Goal: Task Accomplishment & Management: Use online tool/utility

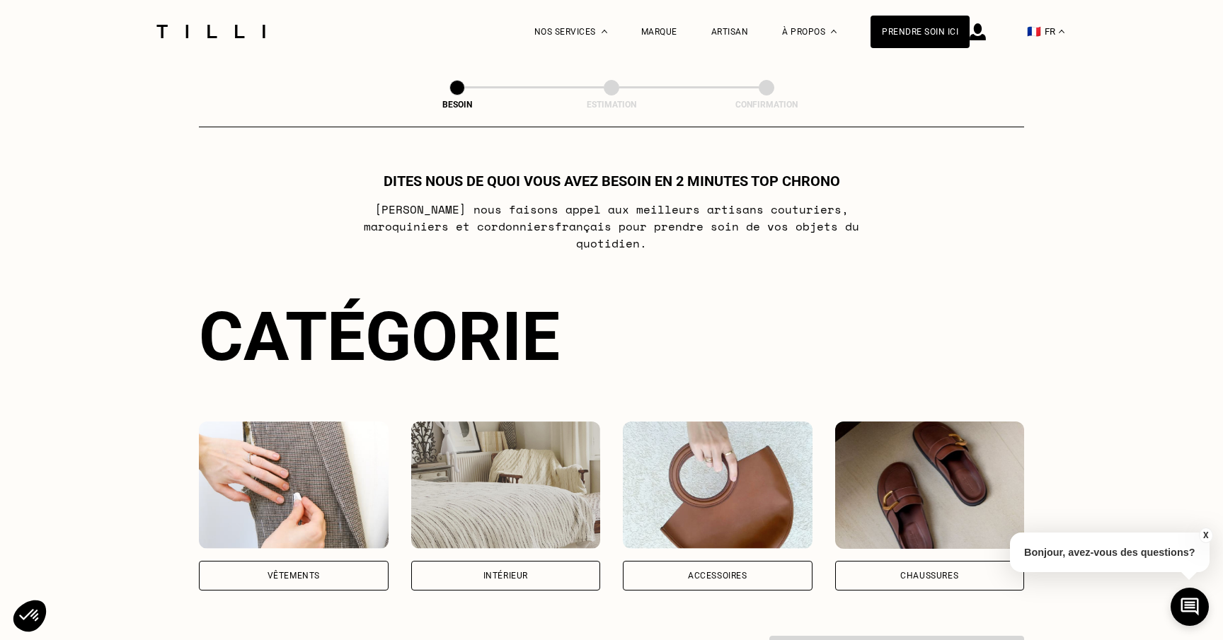
click at [626, 271] on div "Dites nous de quoi vous avez besoin en 2 minutes top chrono [PERSON_NAME] nous …" at bounding box center [611, 424] width 825 height 503
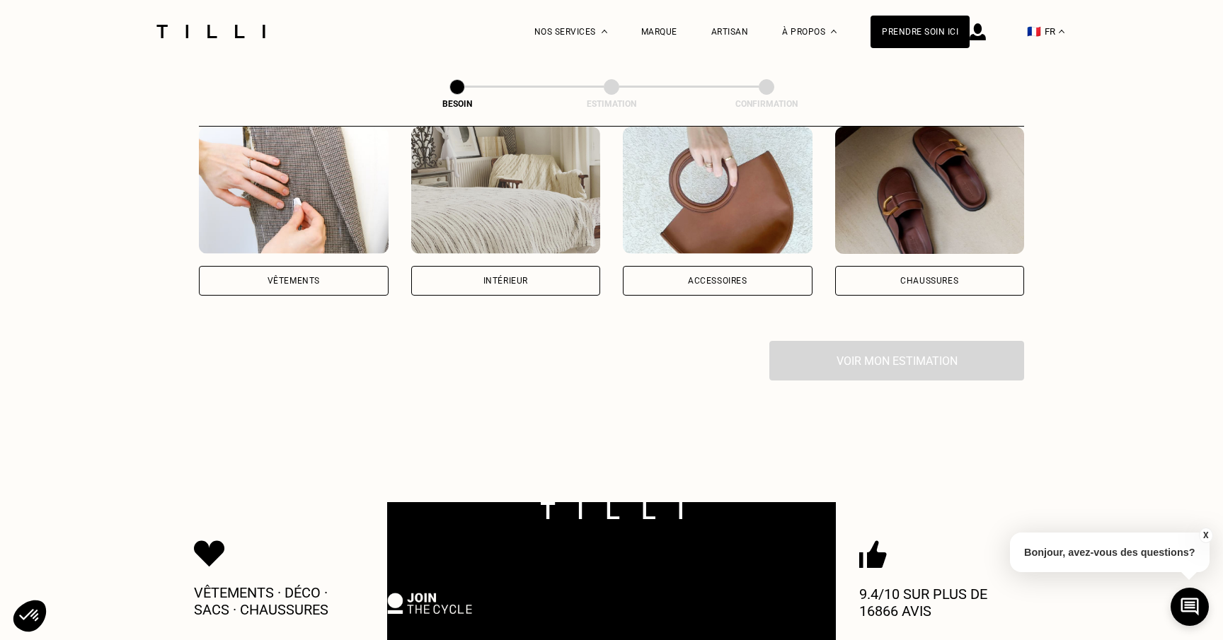
scroll to position [316, 0]
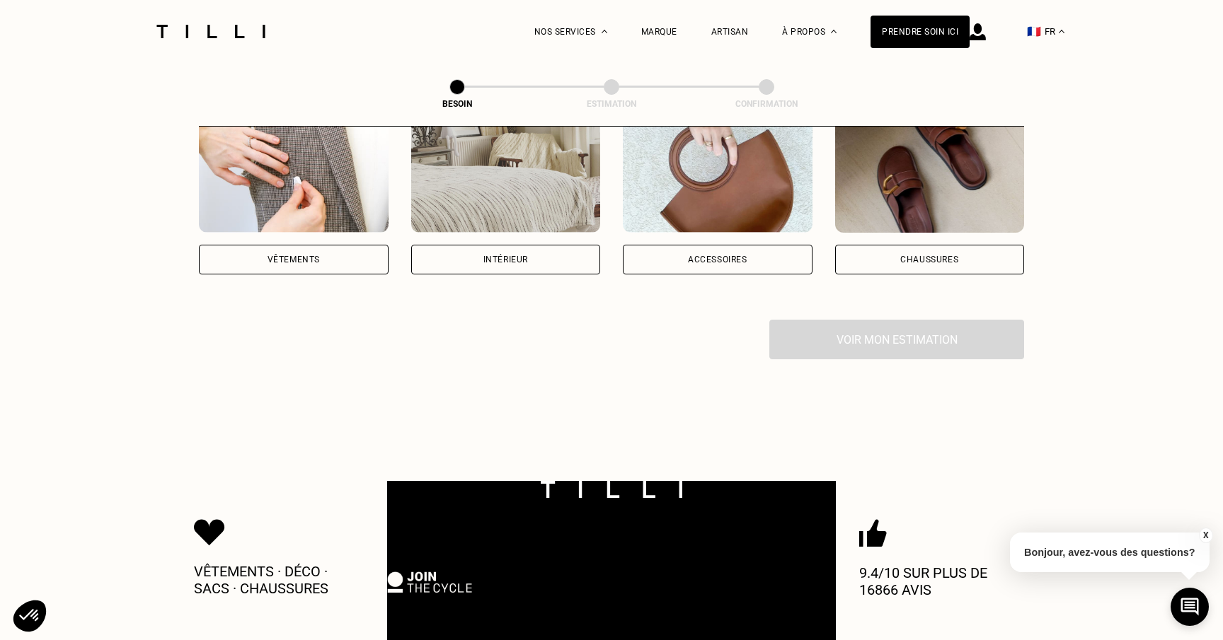
click at [303, 255] on div "Vêtements" at bounding box center [293, 259] width 52 height 8
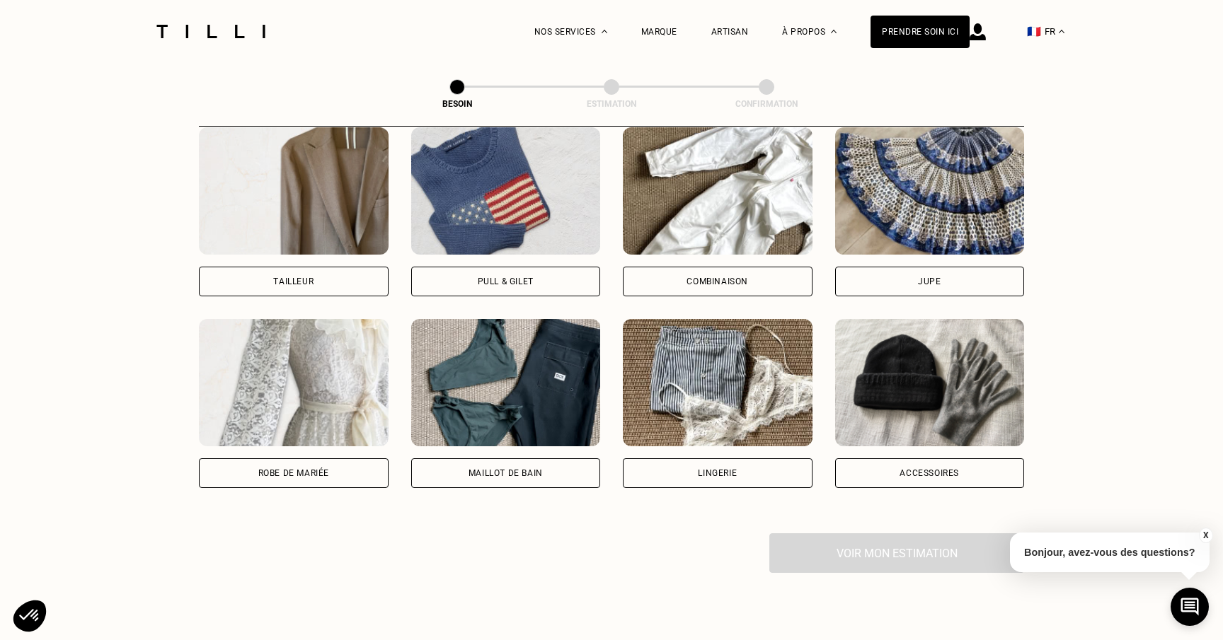
scroll to position [839, 0]
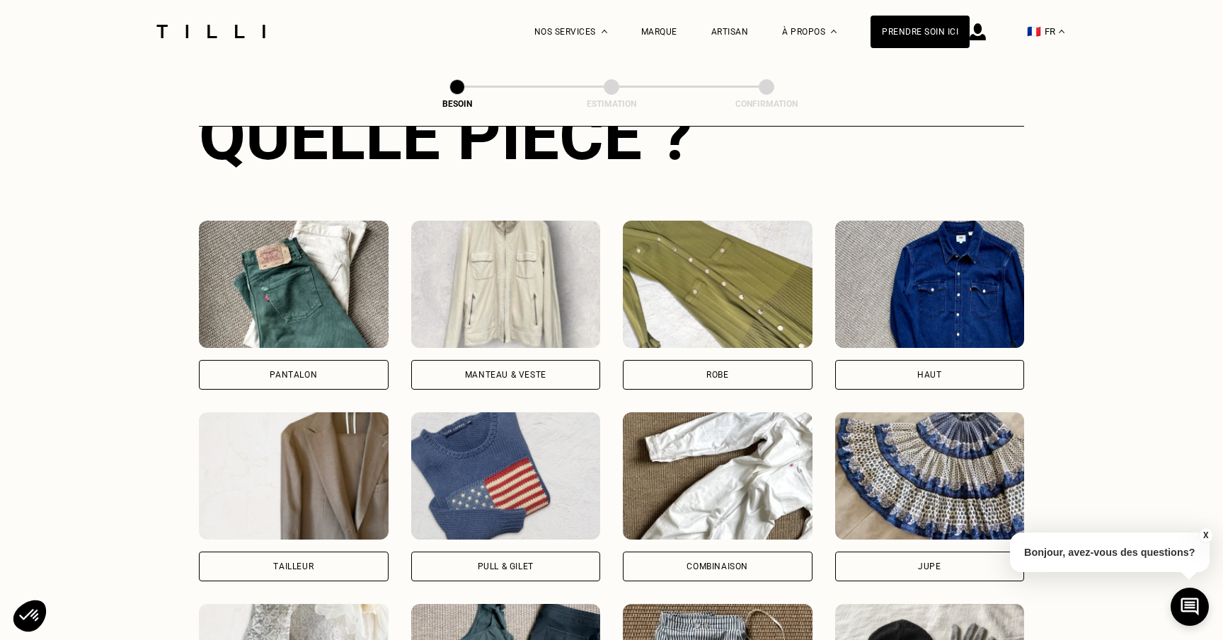
click at [755, 360] on div "Robe" at bounding box center [718, 375] width 190 height 30
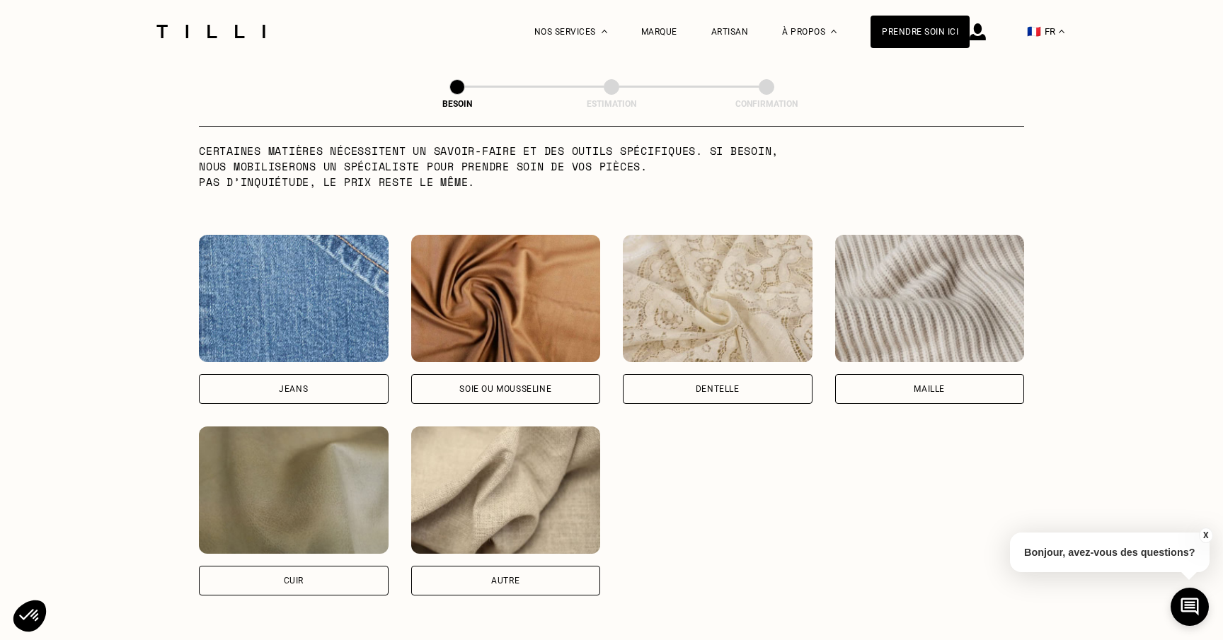
scroll to position [1434, 0]
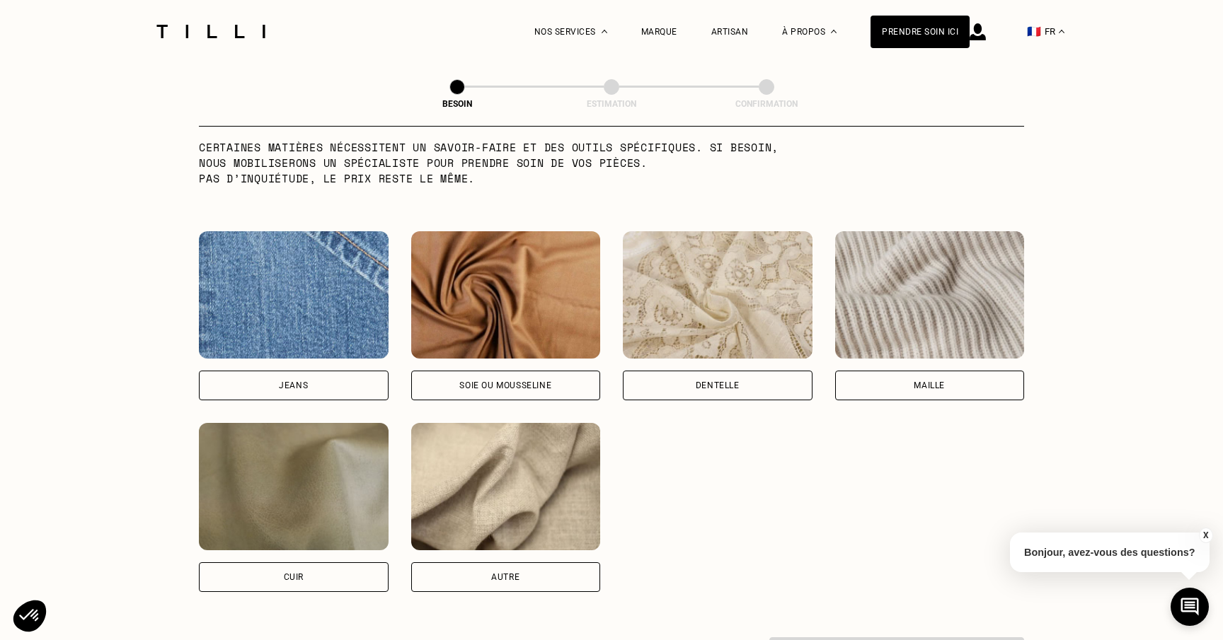
click at [547, 563] on div "Autre" at bounding box center [506, 578] width 190 height 30
select select "FR"
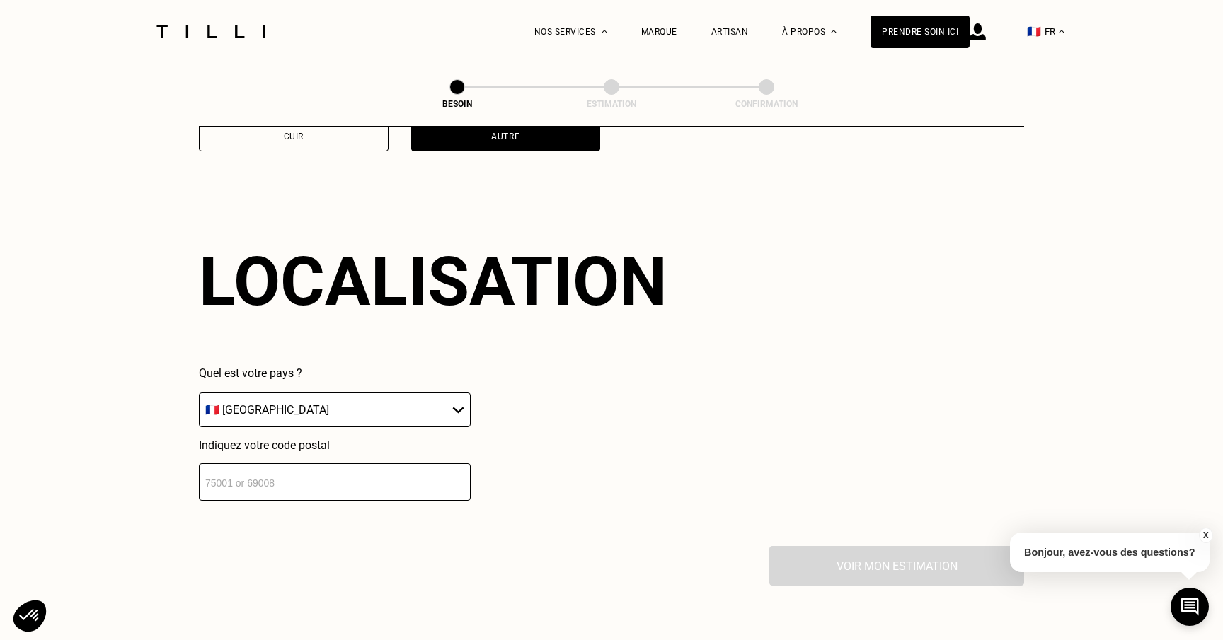
scroll to position [1898, 0]
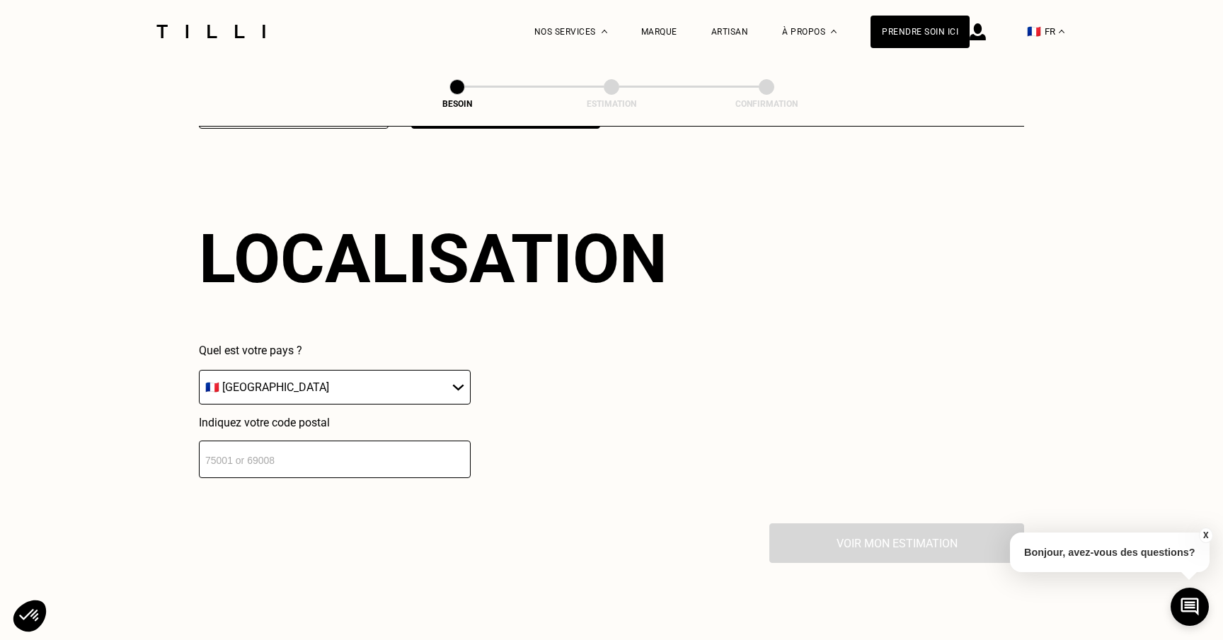
click at [410, 441] on input "number" at bounding box center [335, 460] width 272 height 38
type input "93400"
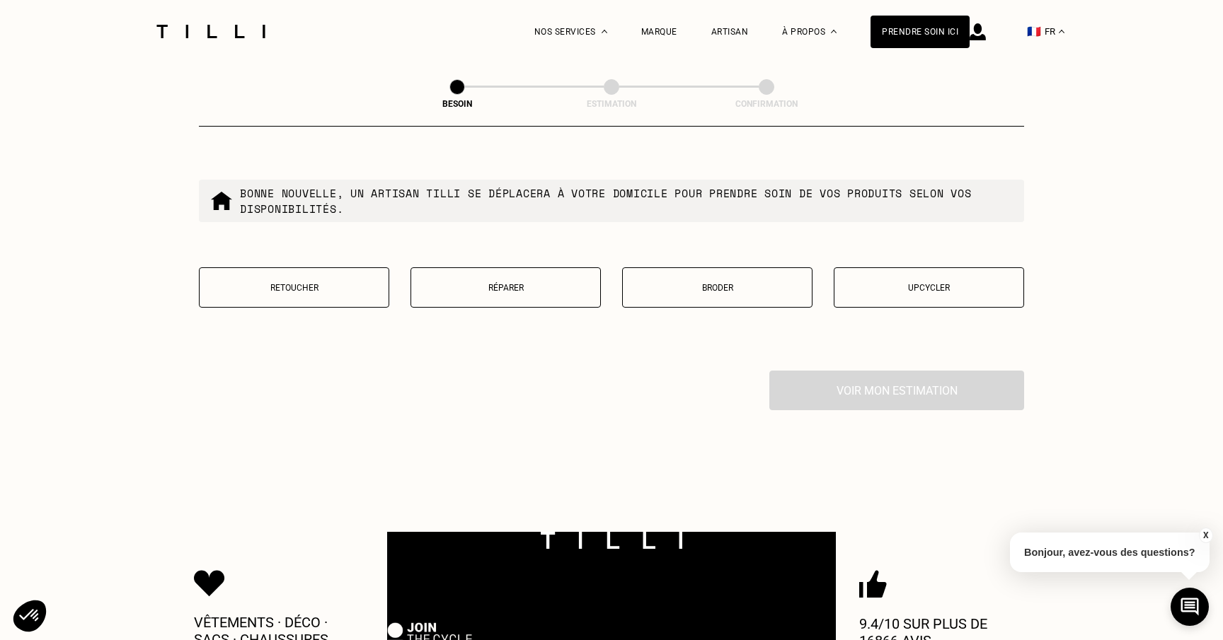
scroll to position [2414, 0]
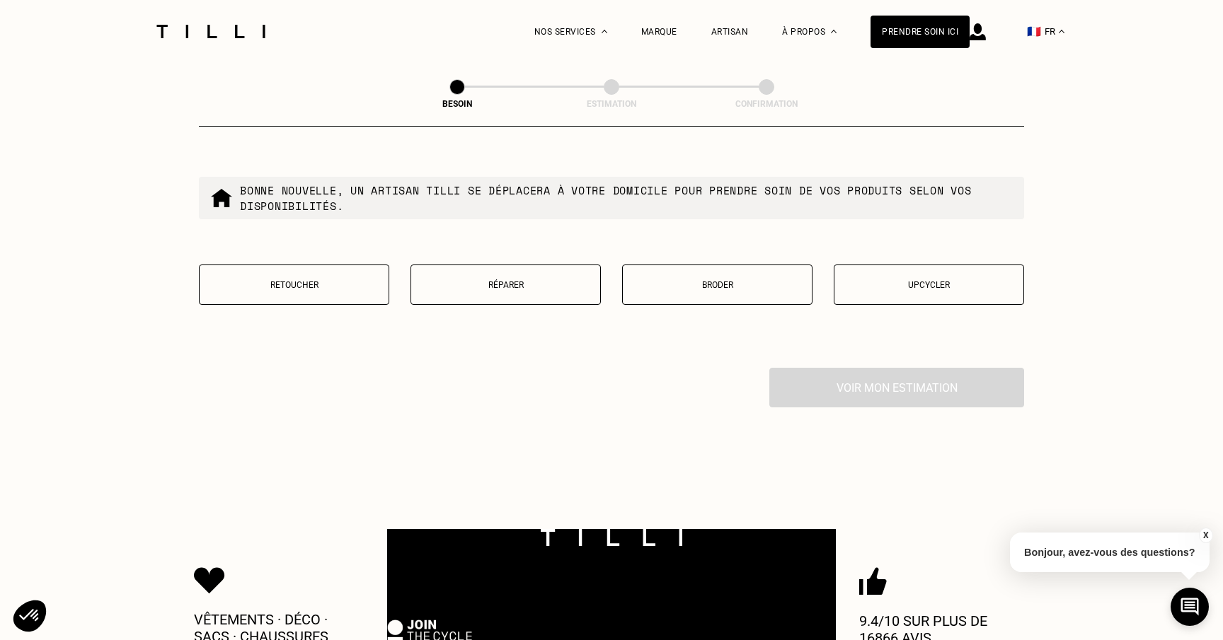
click at [349, 280] on p "Retoucher" at bounding box center [294, 285] width 175 height 10
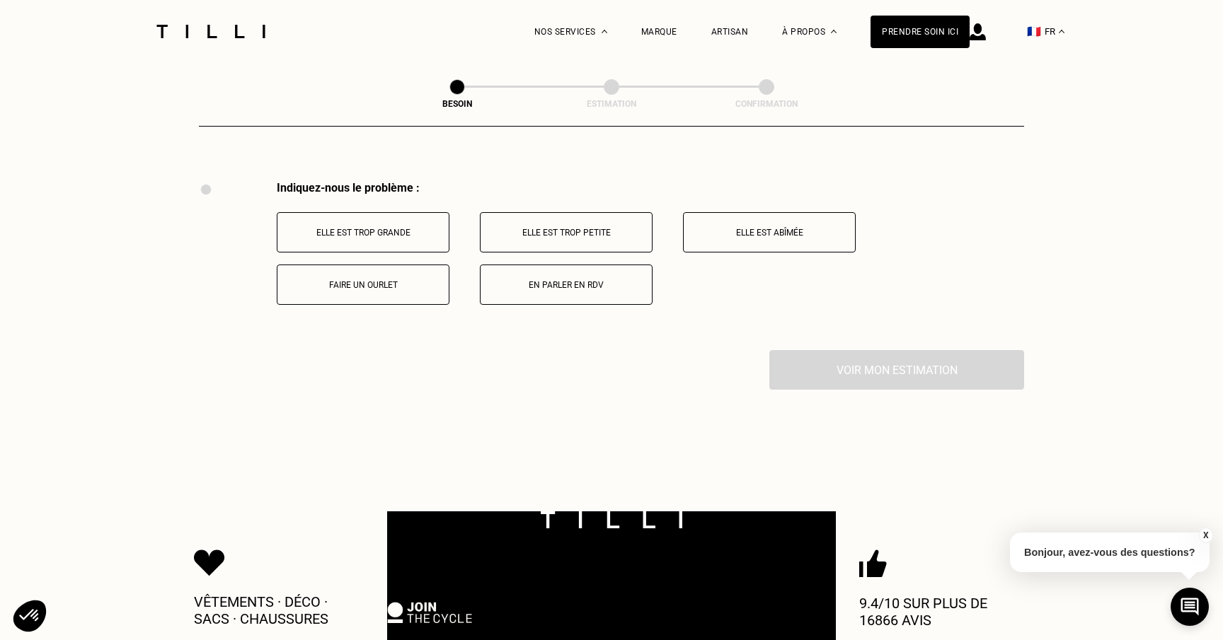
scroll to position [2610, 0]
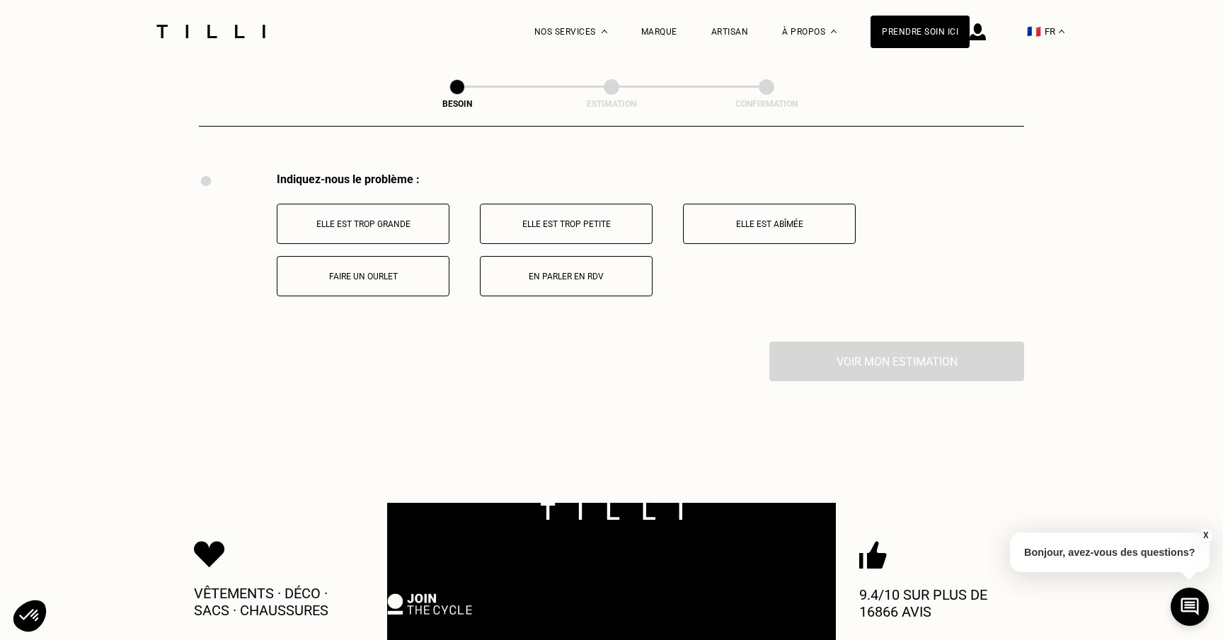
click at [423, 219] on p "Elle est trop grande" at bounding box center [362, 224] width 157 height 10
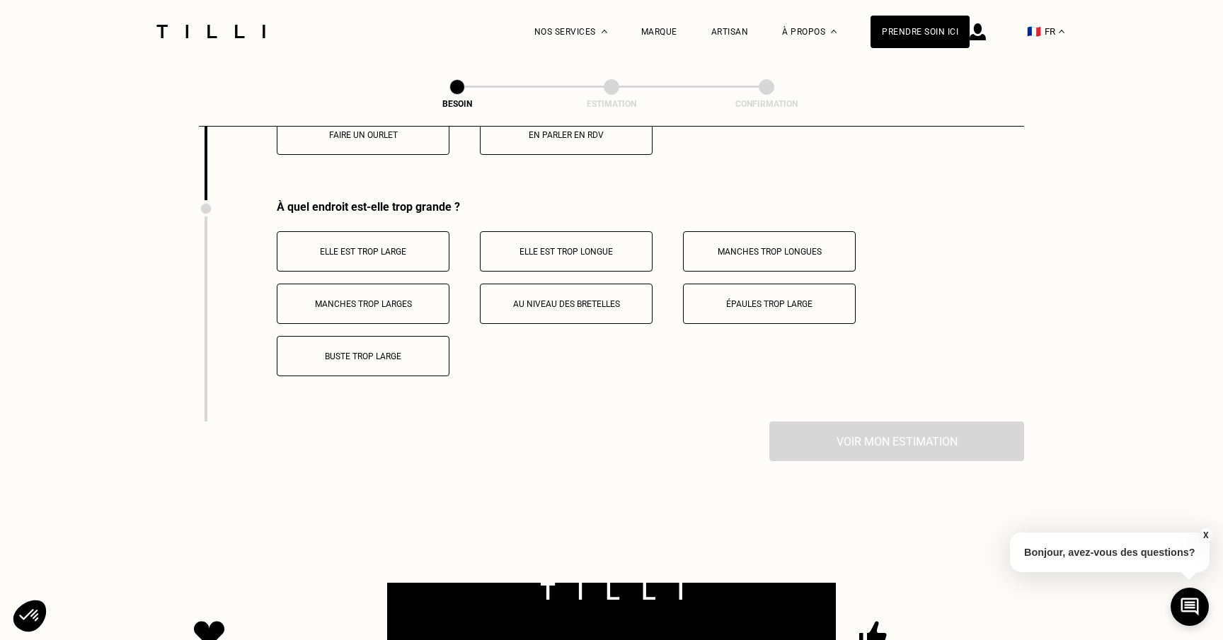
scroll to position [2716, 0]
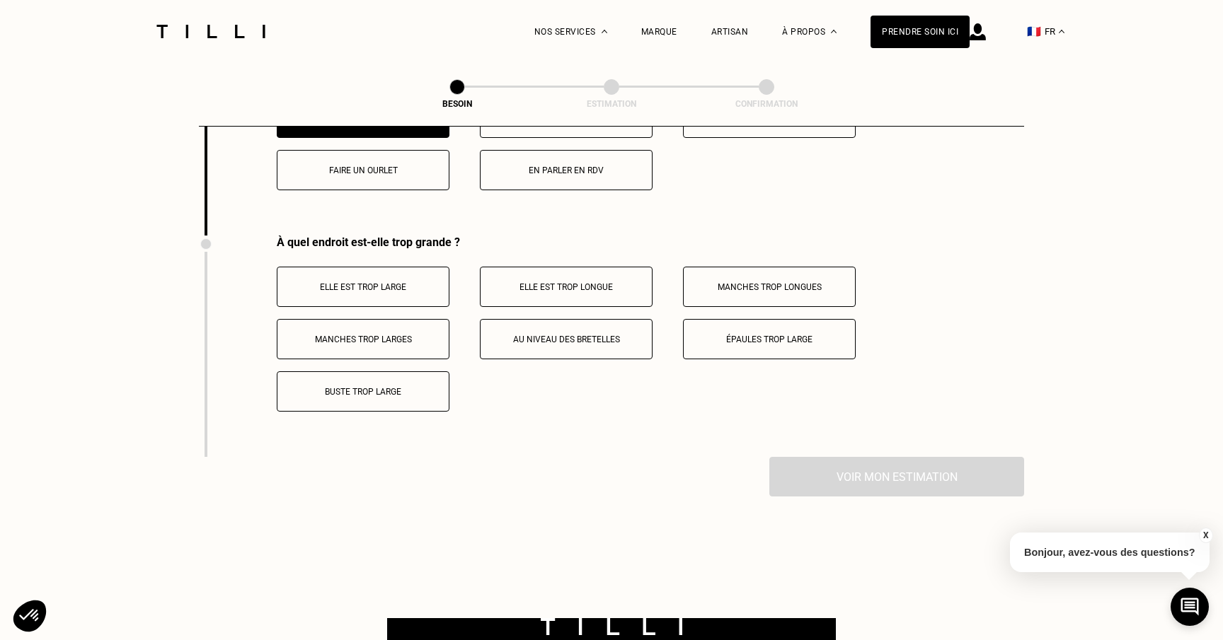
click at [592, 290] on button "Elle est trop longue" at bounding box center [566, 287] width 173 height 40
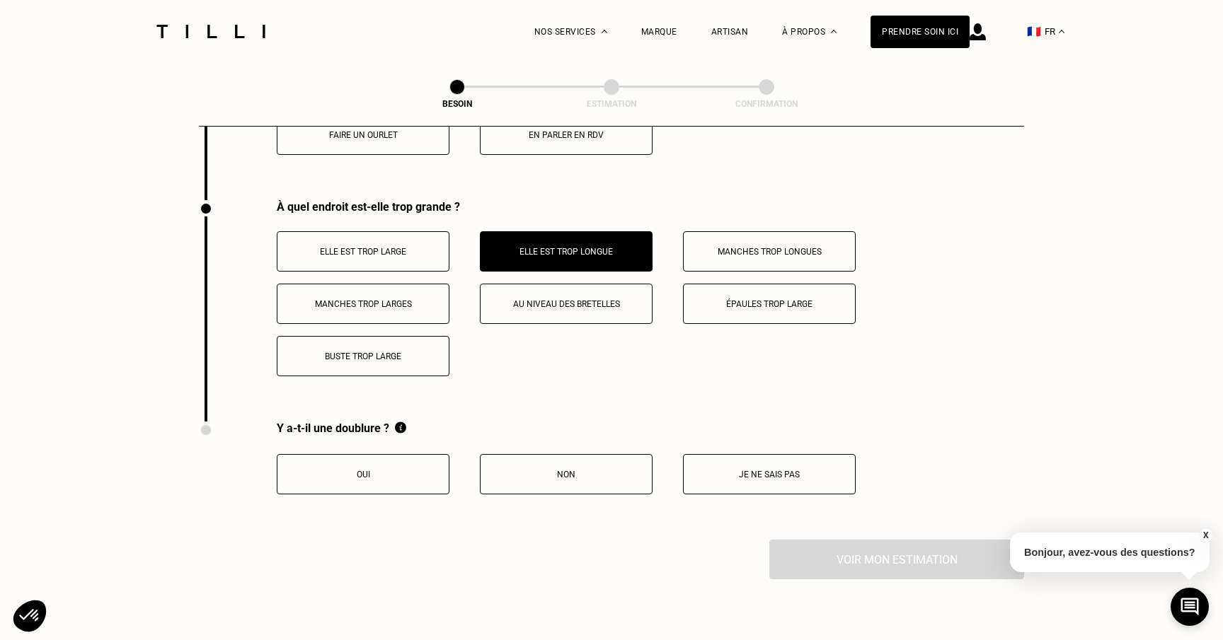
scroll to position [2828, 0]
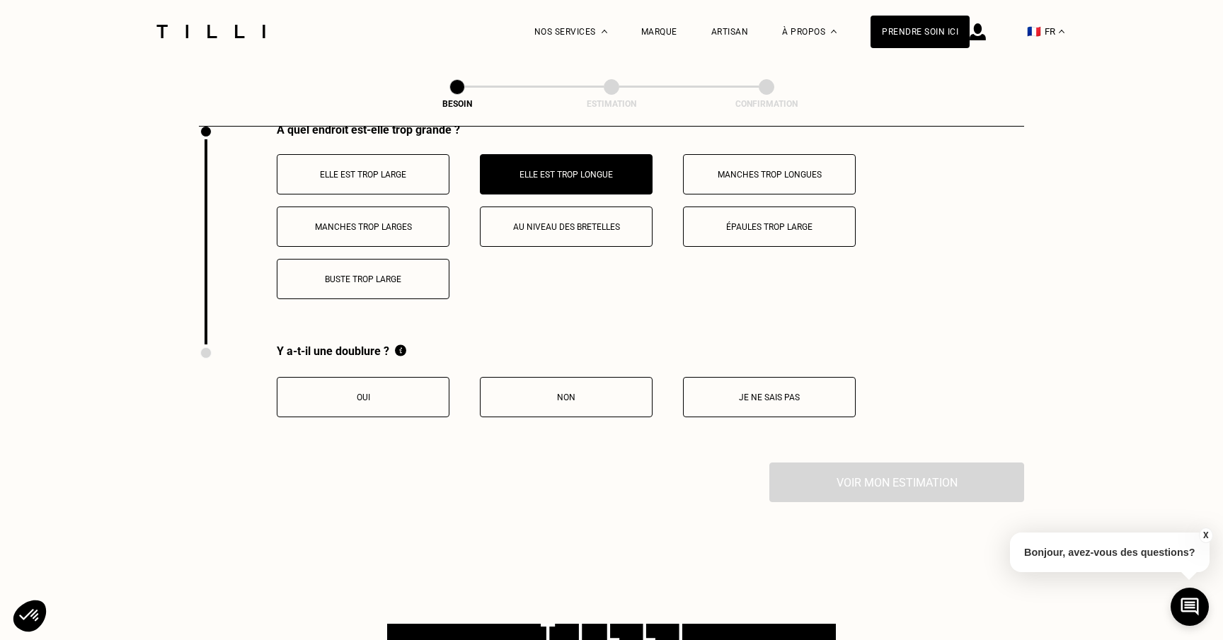
click at [821, 398] on button "Je ne sais pas" at bounding box center [769, 397] width 173 height 40
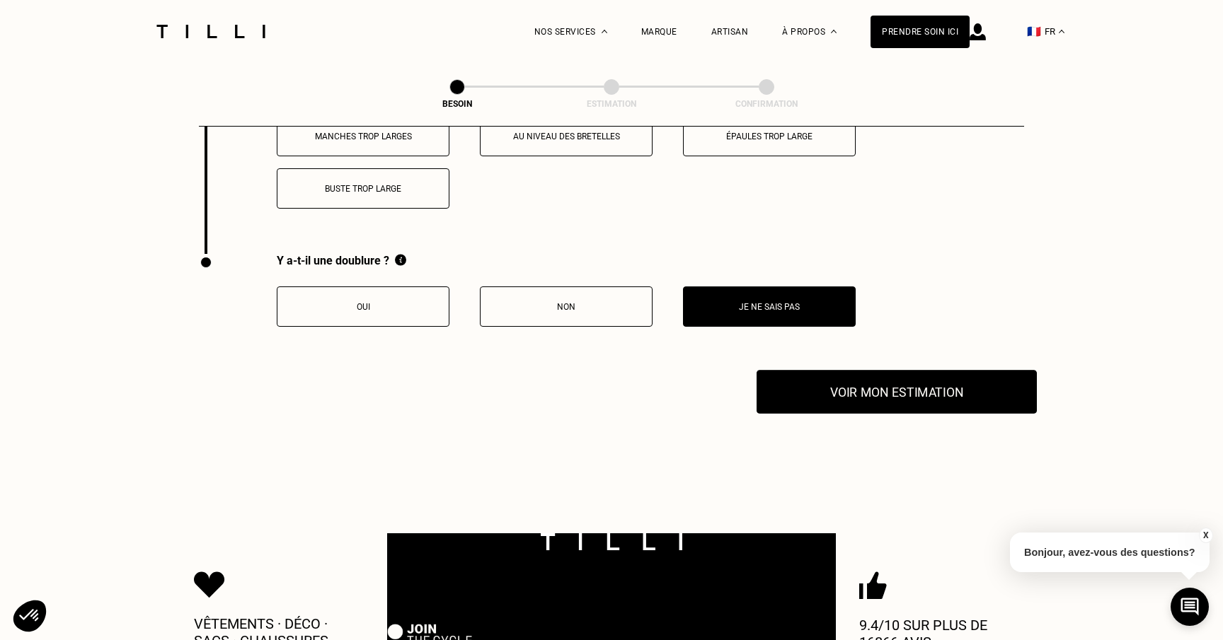
scroll to position [2919, 0]
click at [841, 391] on button "Voir mon estimation" at bounding box center [896, 391] width 280 height 44
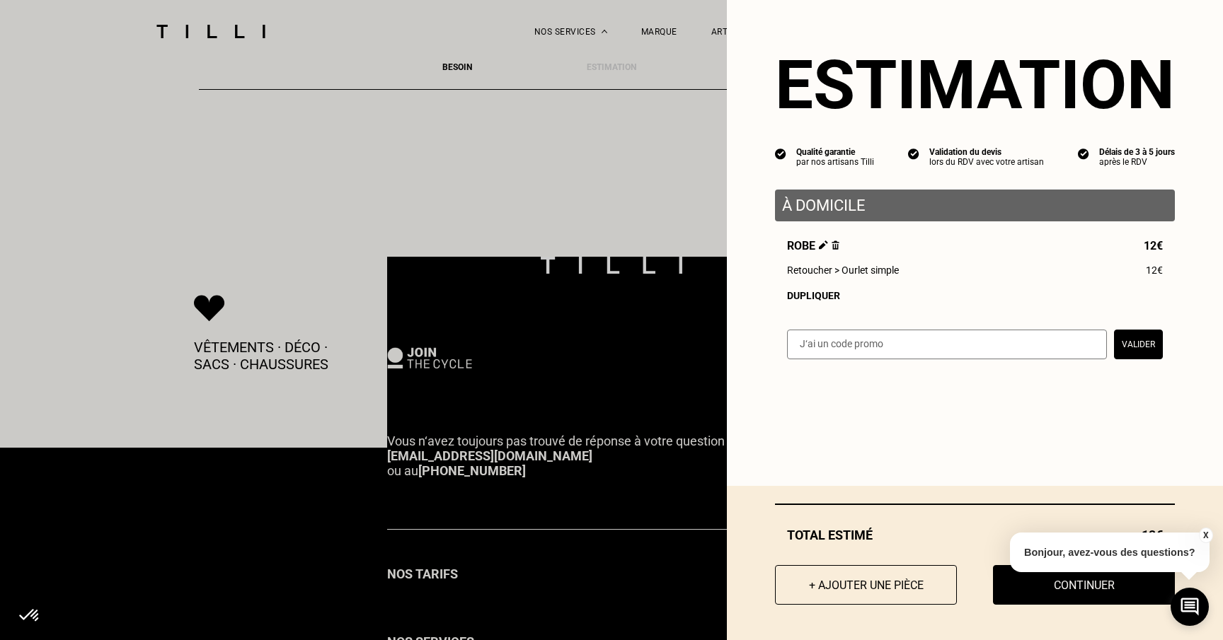
scroll to position [3196, 0]
click at [949, 348] on input "text" at bounding box center [947, 345] width 320 height 30
paste input "V8HP+MP [GEOGRAPHIC_DATA]"
type input "V8HP+MP [GEOGRAPHIC_DATA]"
click at [1135, 342] on button "Valider" at bounding box center [1138, 345] width 49 height 30
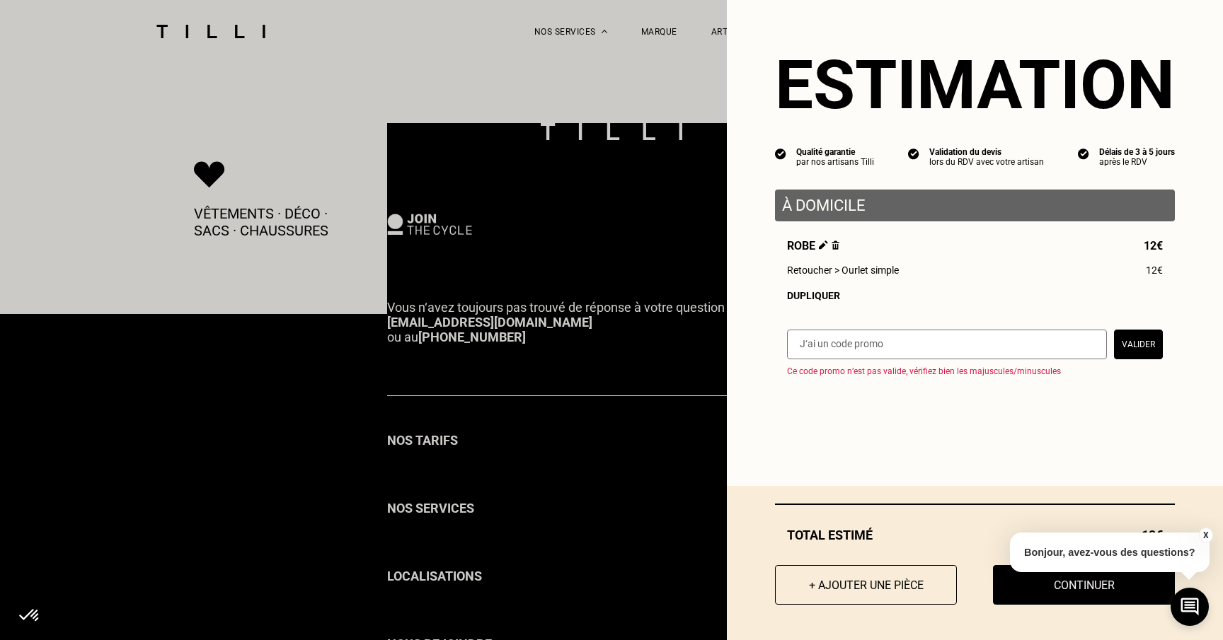
scroll to position [3380, 0]
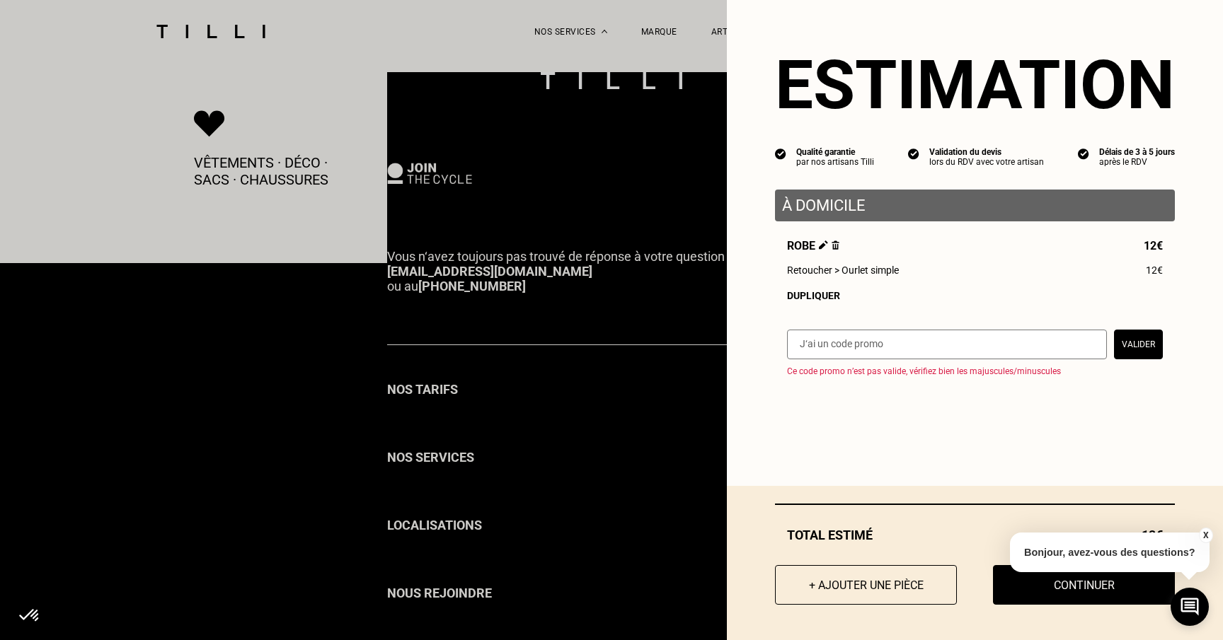
click at [1206, 537] on button "X" at bounding box center [1205, 536] width 14 height 16
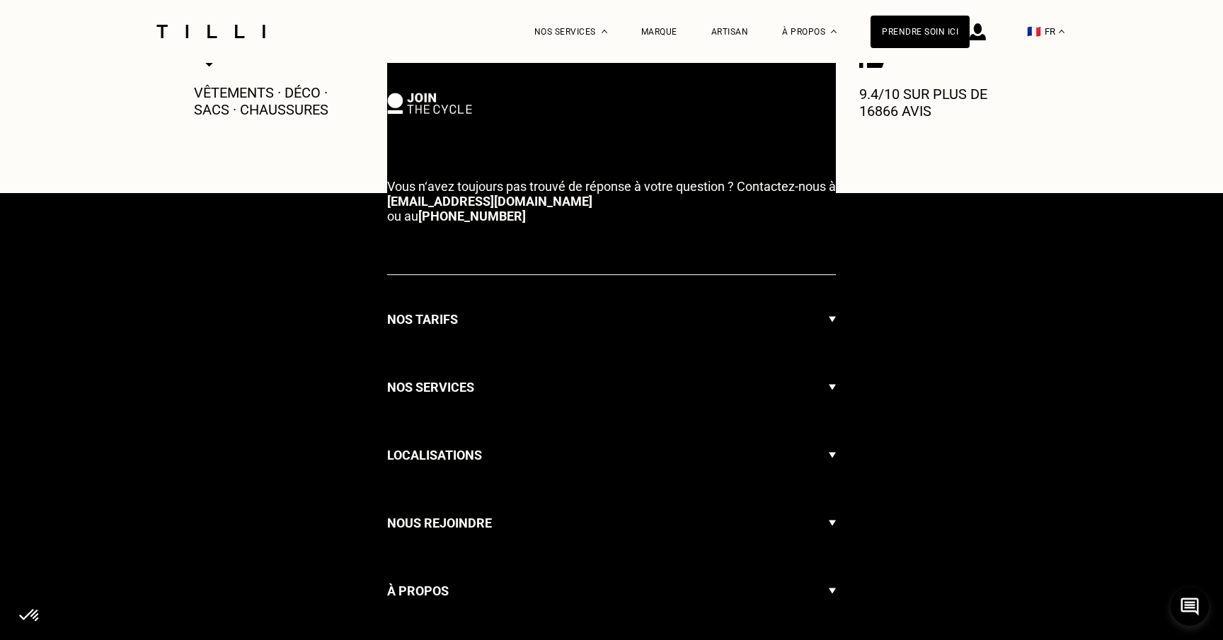
scroll to position [3519, 0]
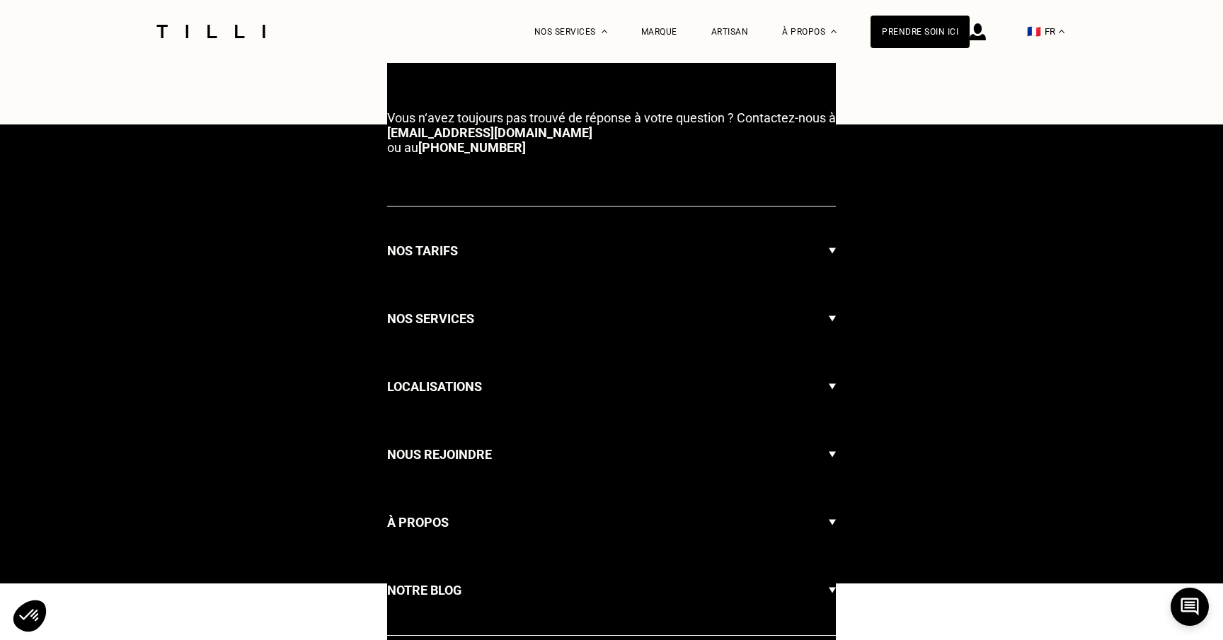
click at [428, 309] on h3 "Nos services" at bounding box center [430, 319] width 87 height 21
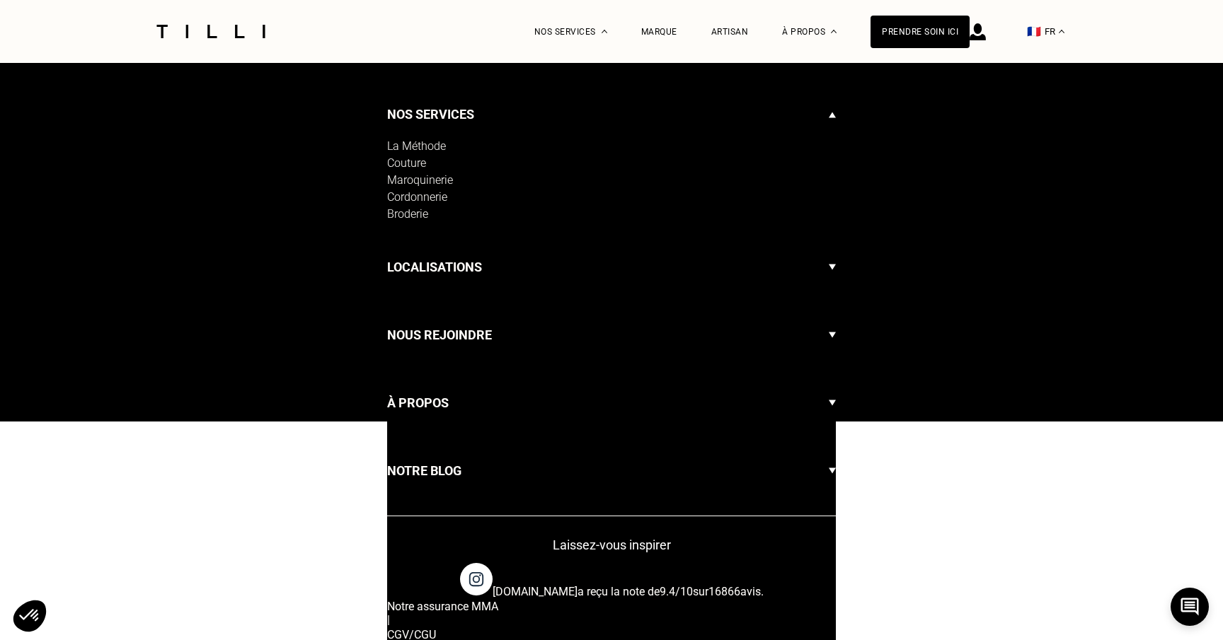
click at [484, 244] on div "Localisations" at bounding box center [611, 267] width 449 height 47
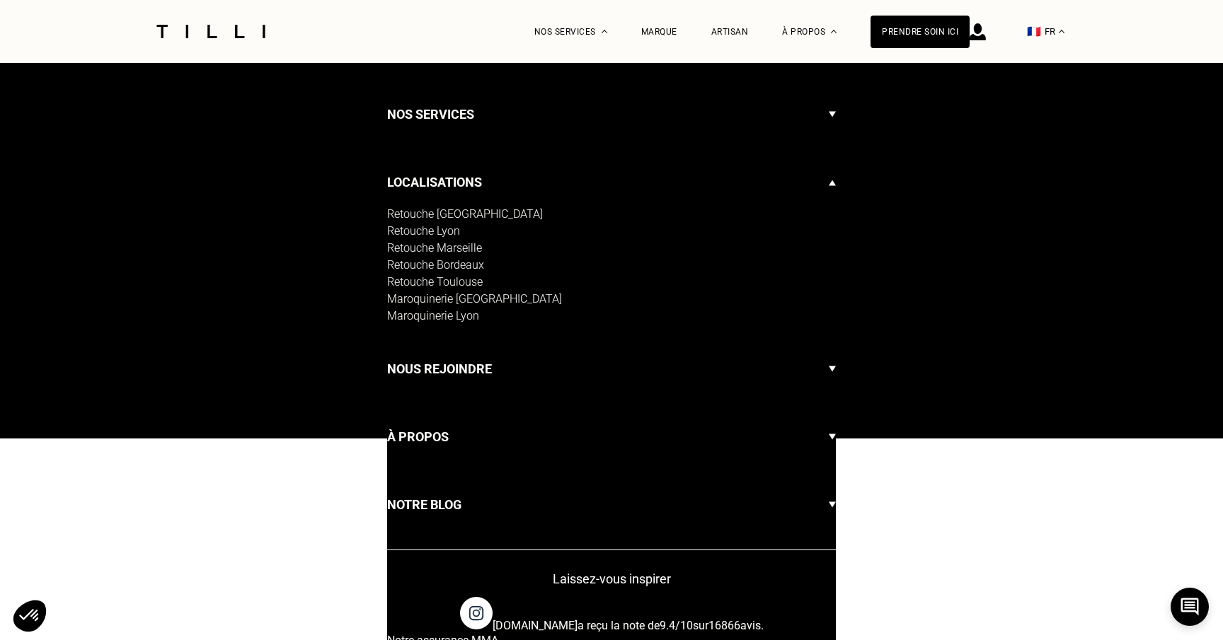
click at [449, 206] on div "Retouche [GEOGRAPHIC_DATA]" at bounding box center [611, 214] width 449 height 17
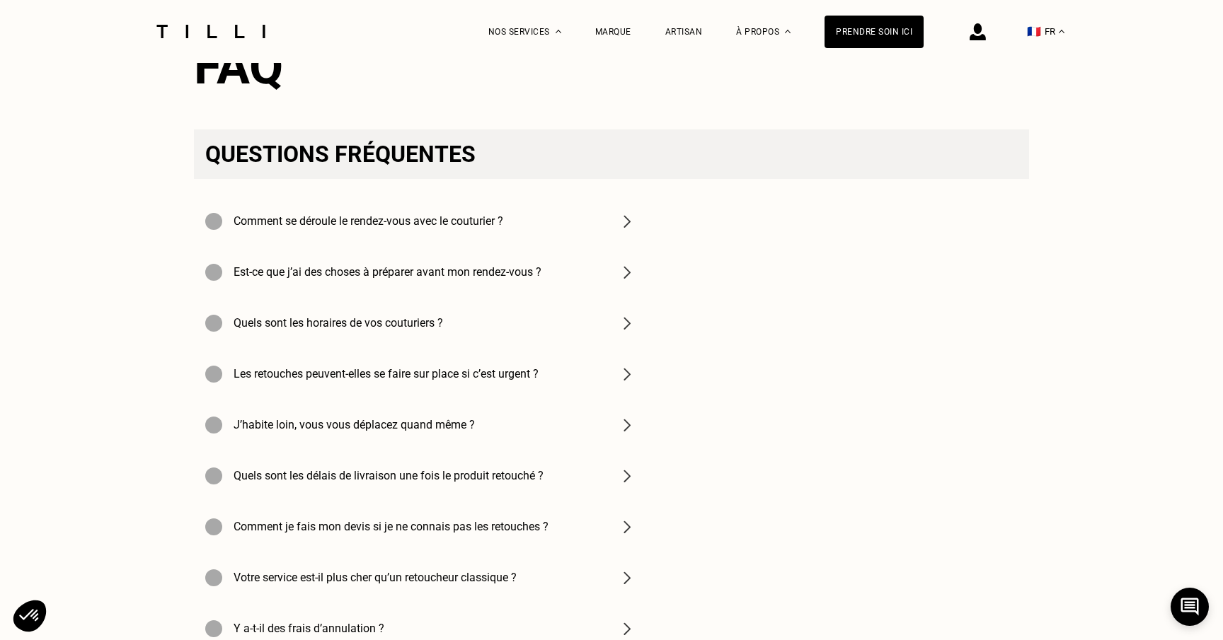
scroll to position [4640, 0]
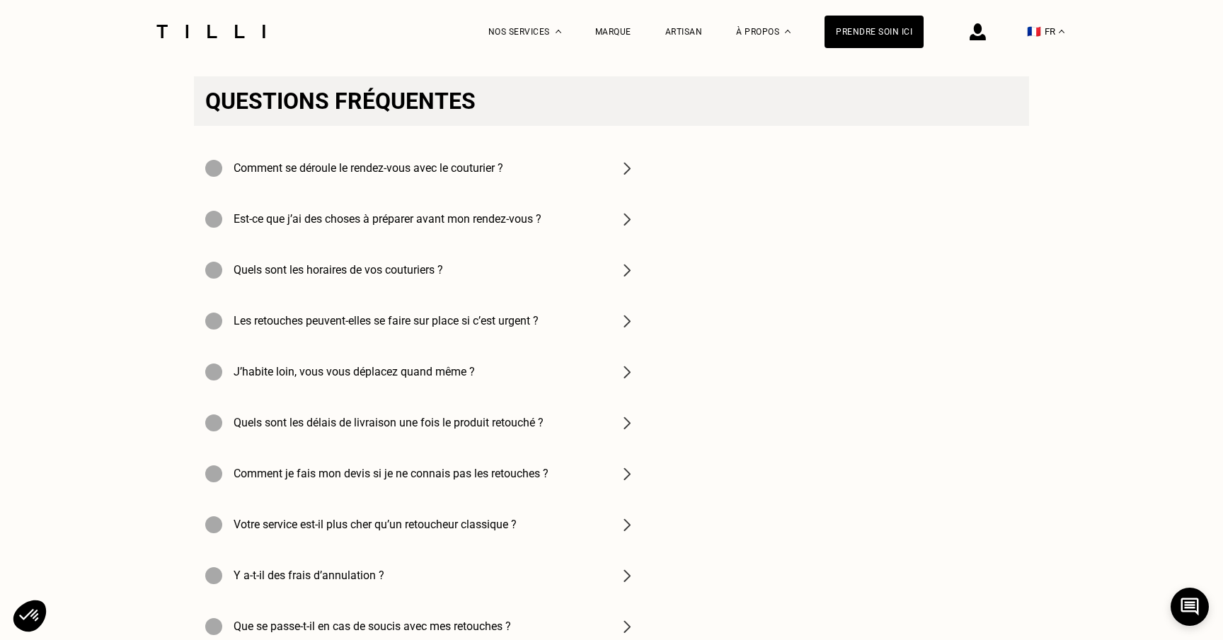
click at [625, 165] on img at bounding box center [626, 168] width 17 height 17
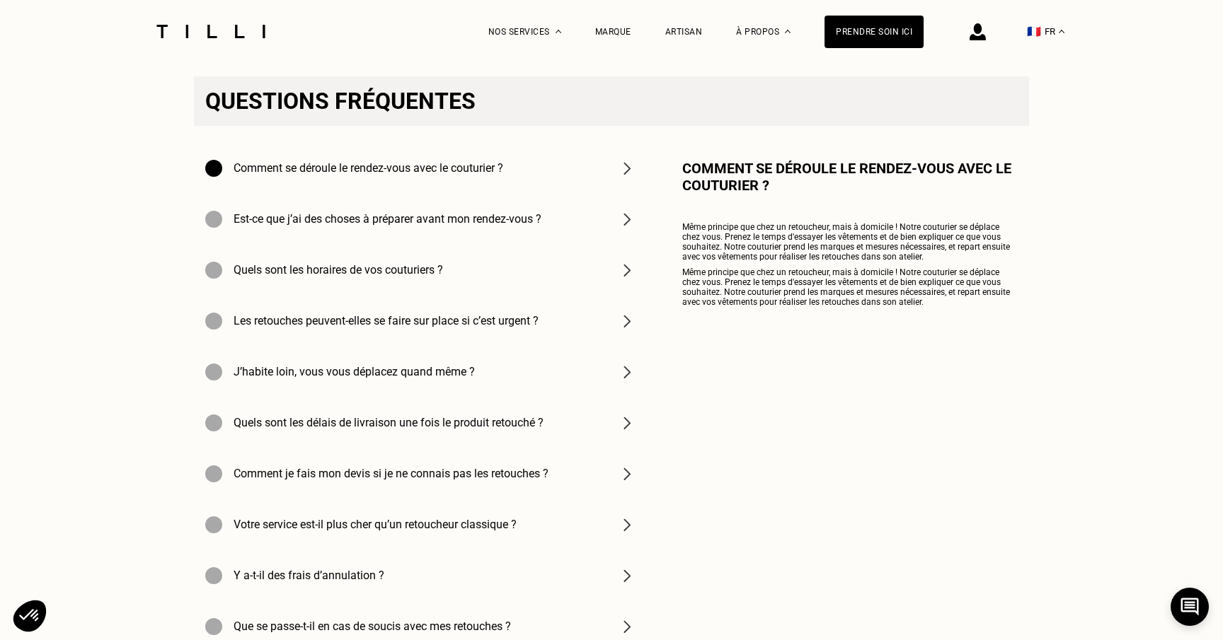
click at [630, 224] on img at bounding box center [626, 219] width 17 height 17
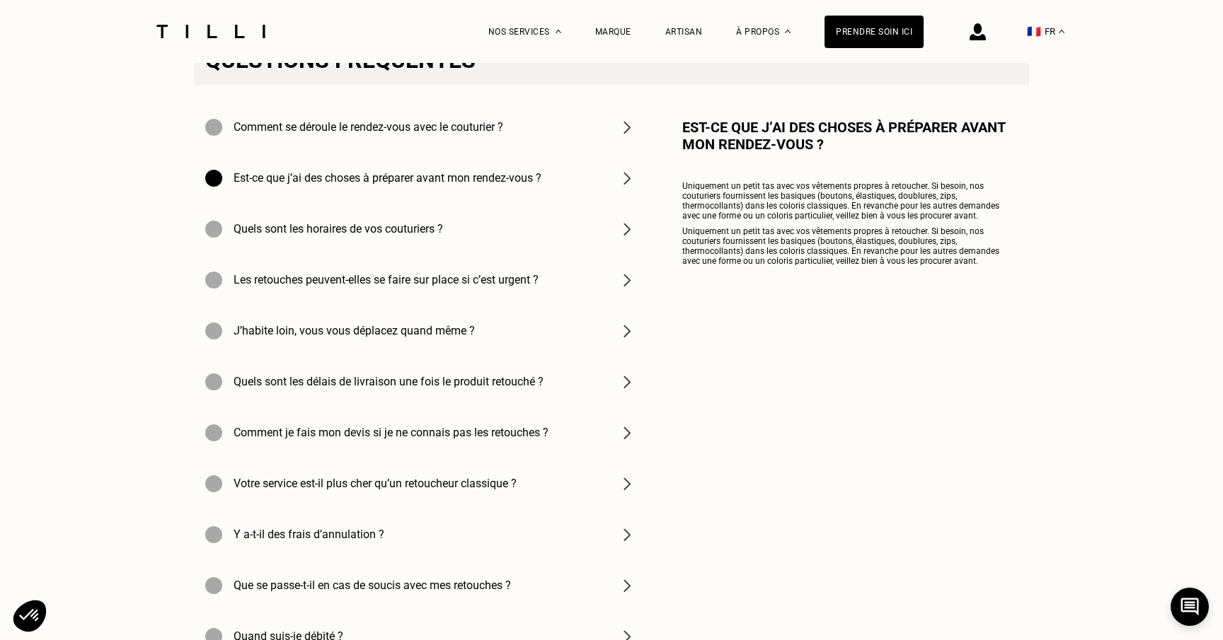
scroll to position [4683, 0]
click at [619, 224] on img at bounding box center [626, 227] width 17 height 17
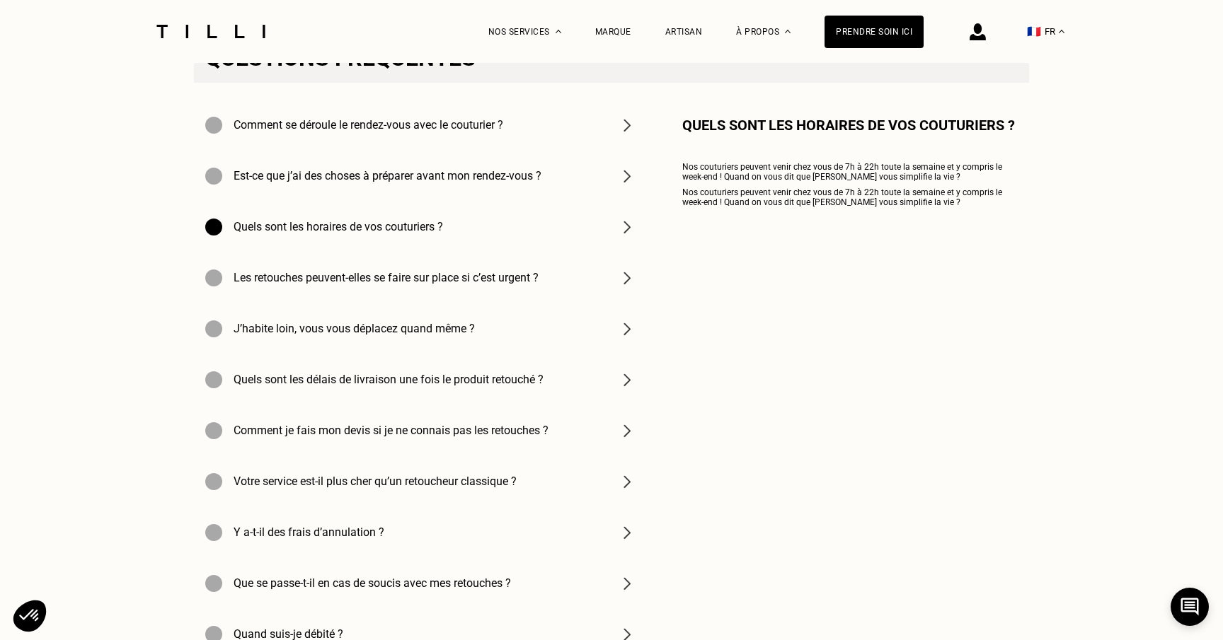
click at [615, 279] on div "Les retouches peuvent-elles se faire sur place si c’est urgent ?" at bounding box center [420, 278] width 453 height 51
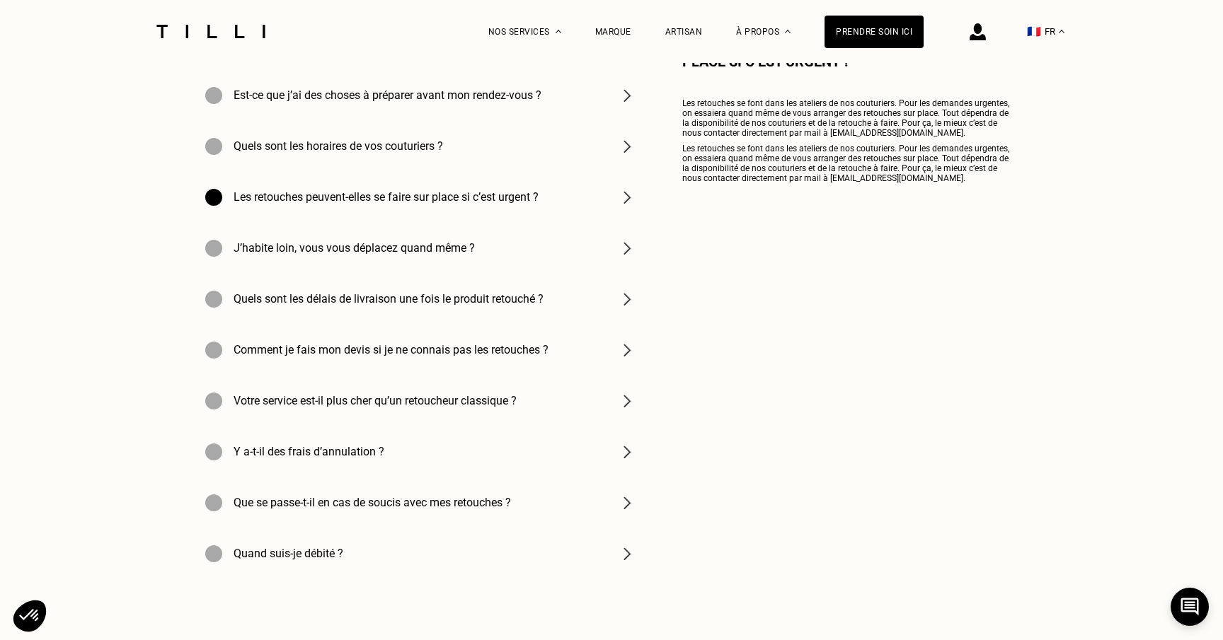
scroll to position [4768, 0]
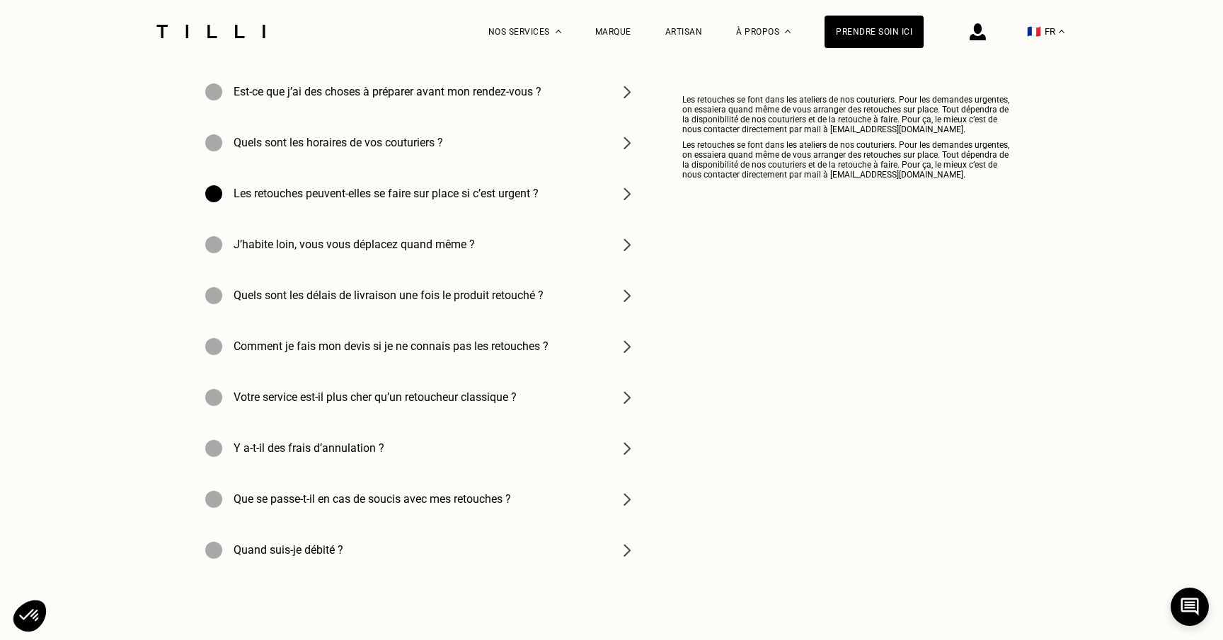
click at [619, 238] on img at bounding box center [626, 244] width 17 height 17
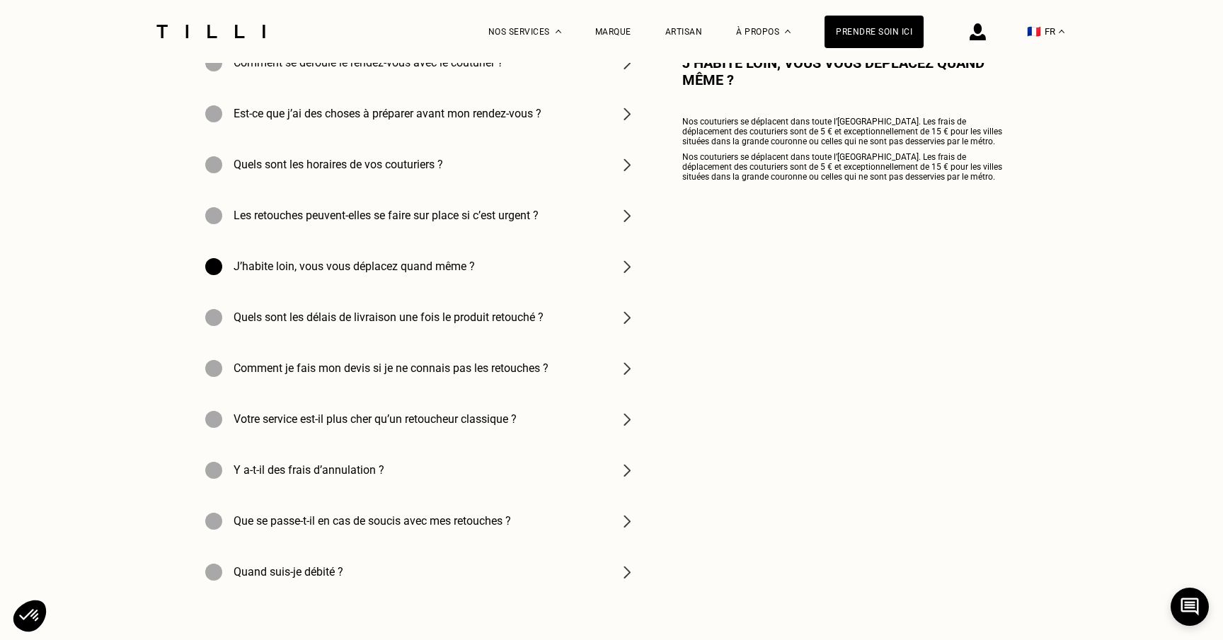
scroll to position [4763, 0]
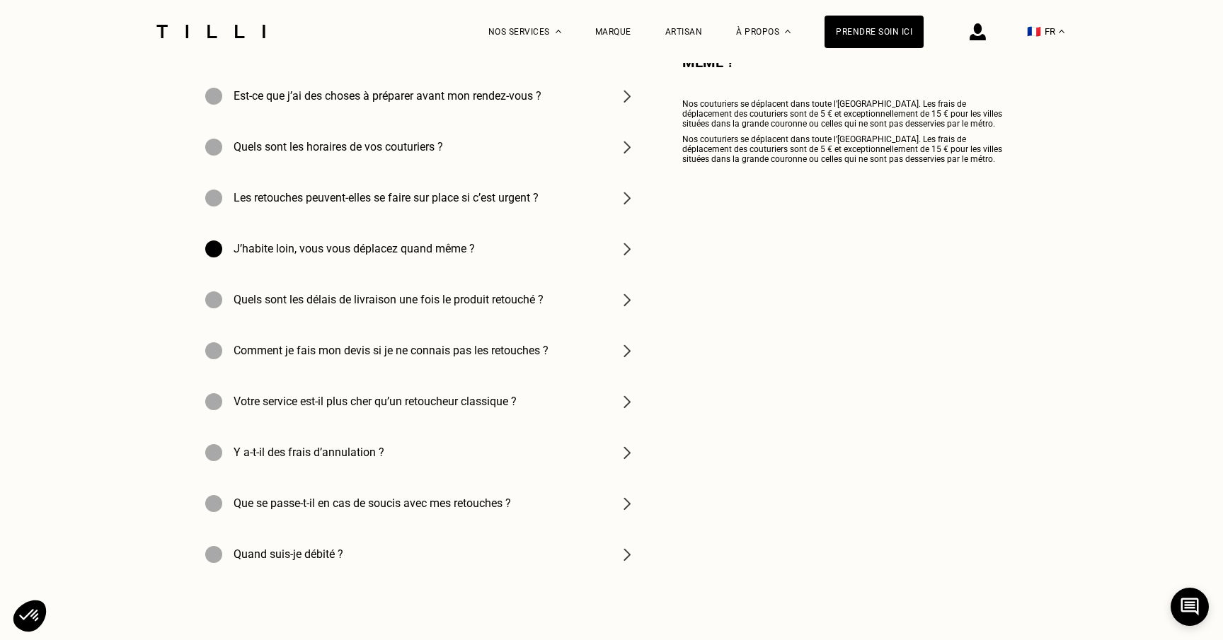
click at [623, 299] on img at bounding box center [626, 300] width 17 height 17
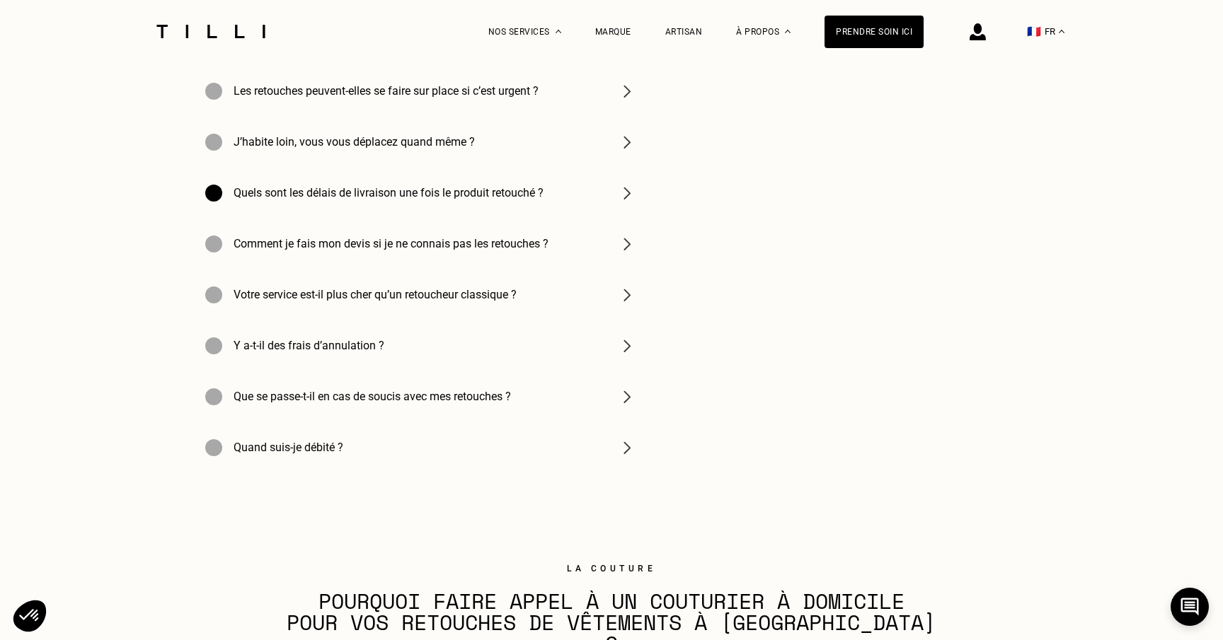
scroll to position [4906, 0]
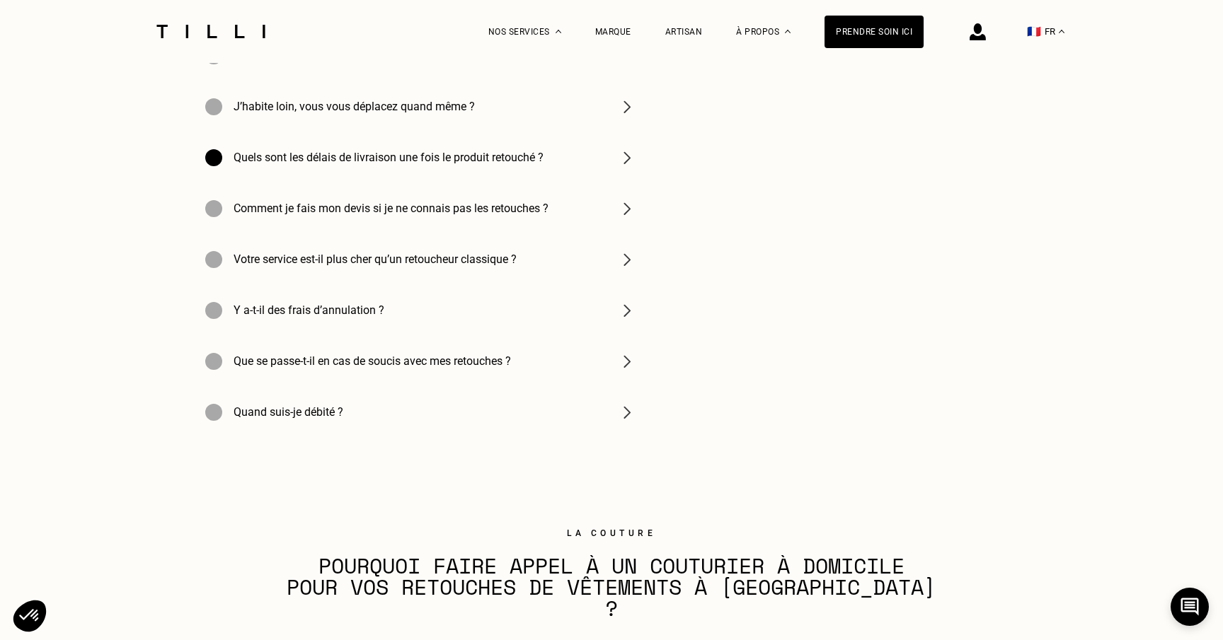
click at [616, 262] on div "Votre service est-il plus cher qu’un retoucheur classique ?" at bounding box center [420, 259] width 453 height 51
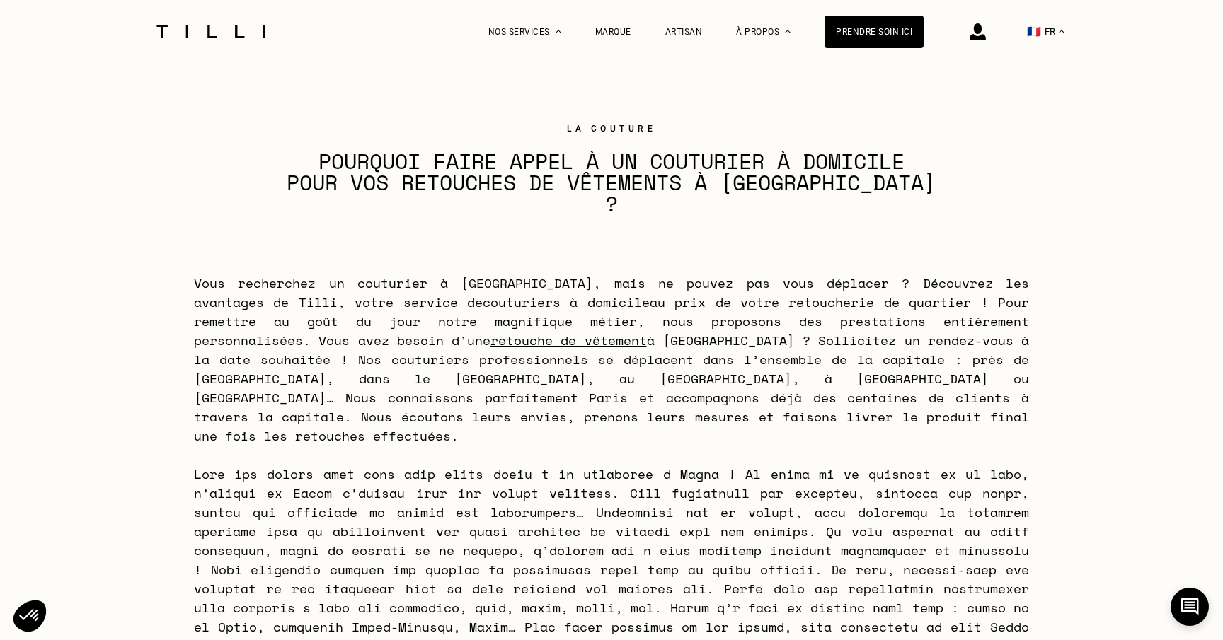
scroll to position [5176, 0]
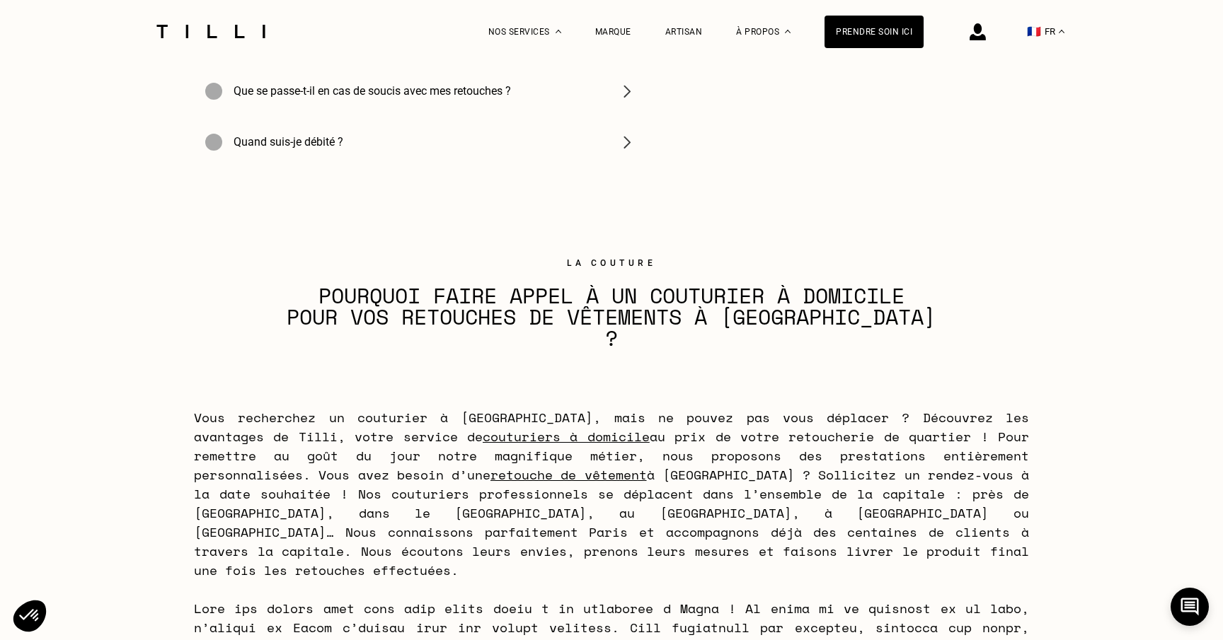
click at [621, 136] on img at bounding box center [626, 142] width 17 height 17
click at [630, 144] on img at bounding box center [626, 142] width 17 height 17
click at [629, 144] on img at bounding box center [626, 142] width 17 height 17
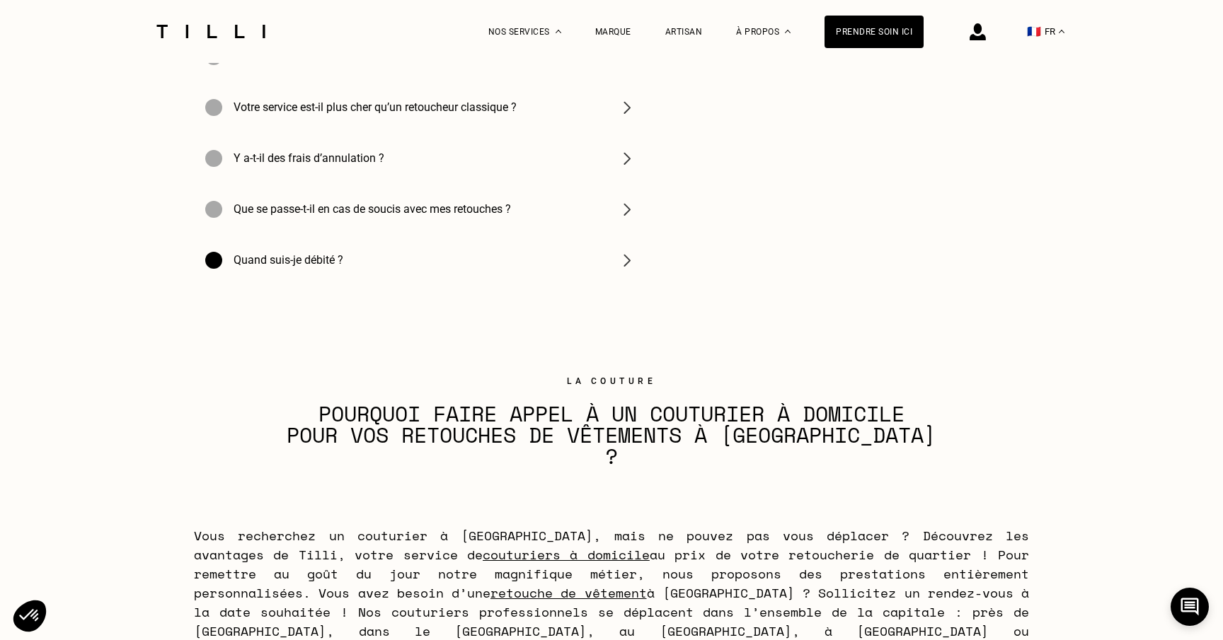
scroll to position [5026, 0]
